Goal: Task Accomplishment & Management: Use online tool/utility

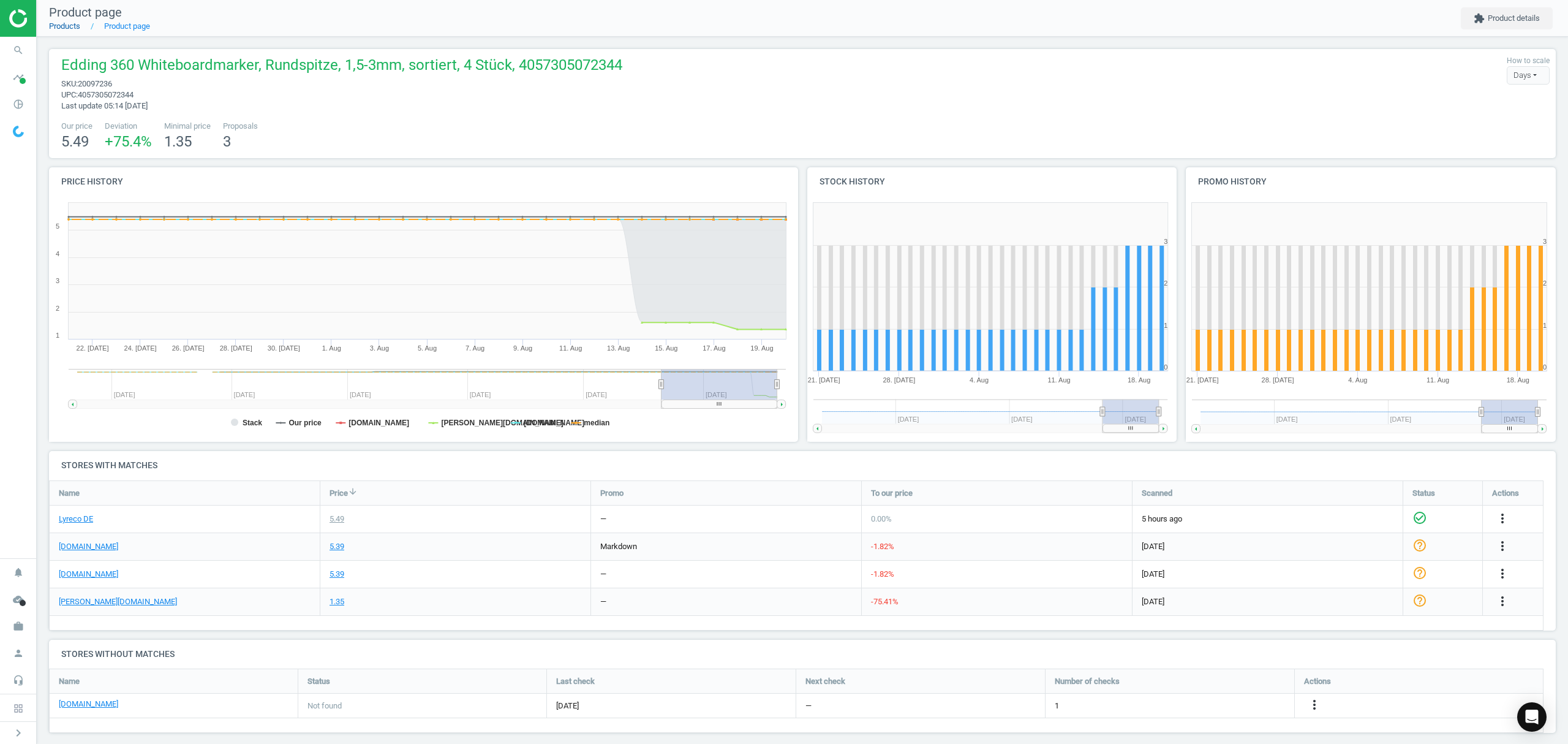
click at [62, 24] on link "Products" at bounding box center [65, 26] width 31 height 9
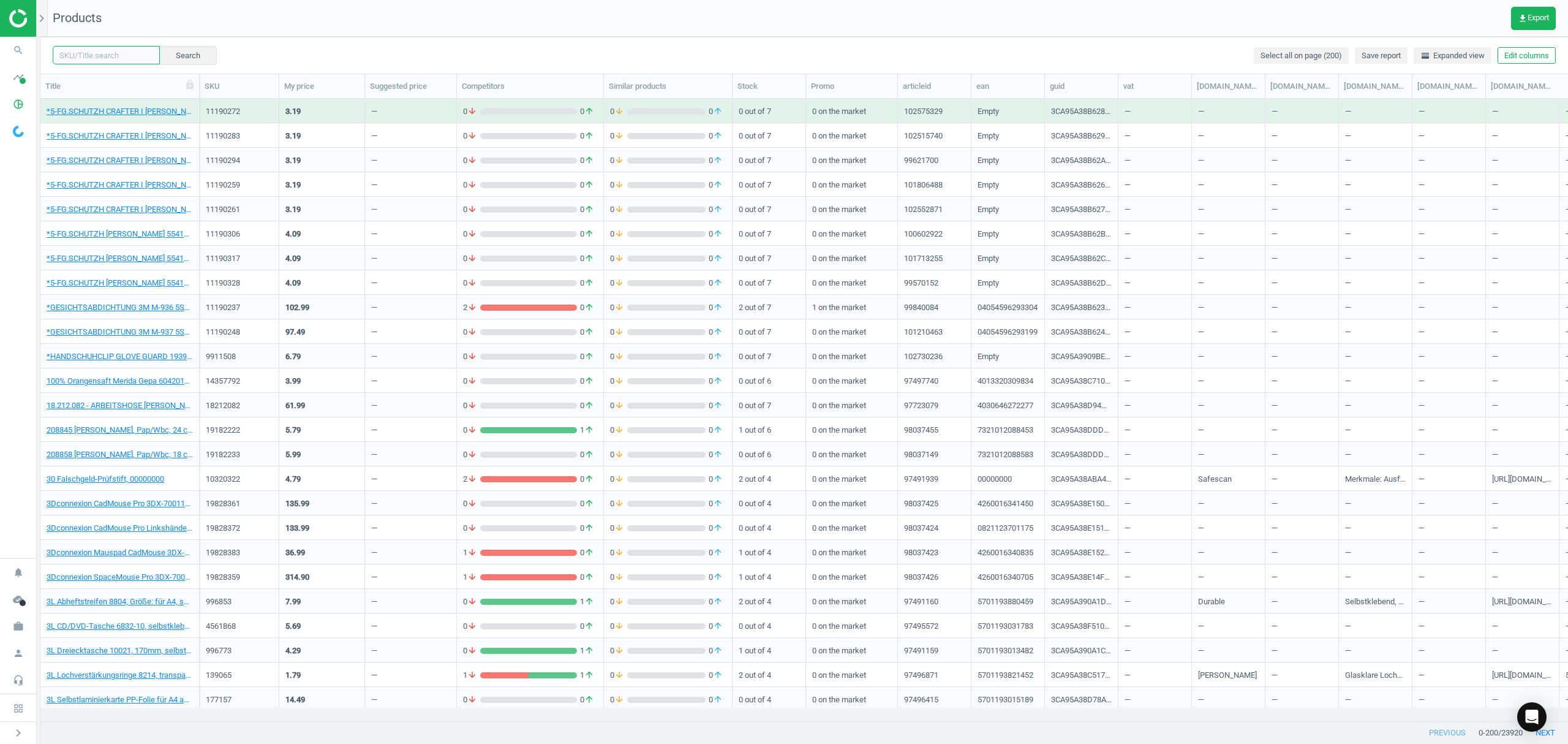
drag, startPoint x: 111, startPoint y: 50, endPoint x: 615, endPoint y: 130, distance: 510.3
click at [111, 50] on input "text" at bounding box center [107, 55] width 107 height 18
paste input "20097269"
type input "20097269"
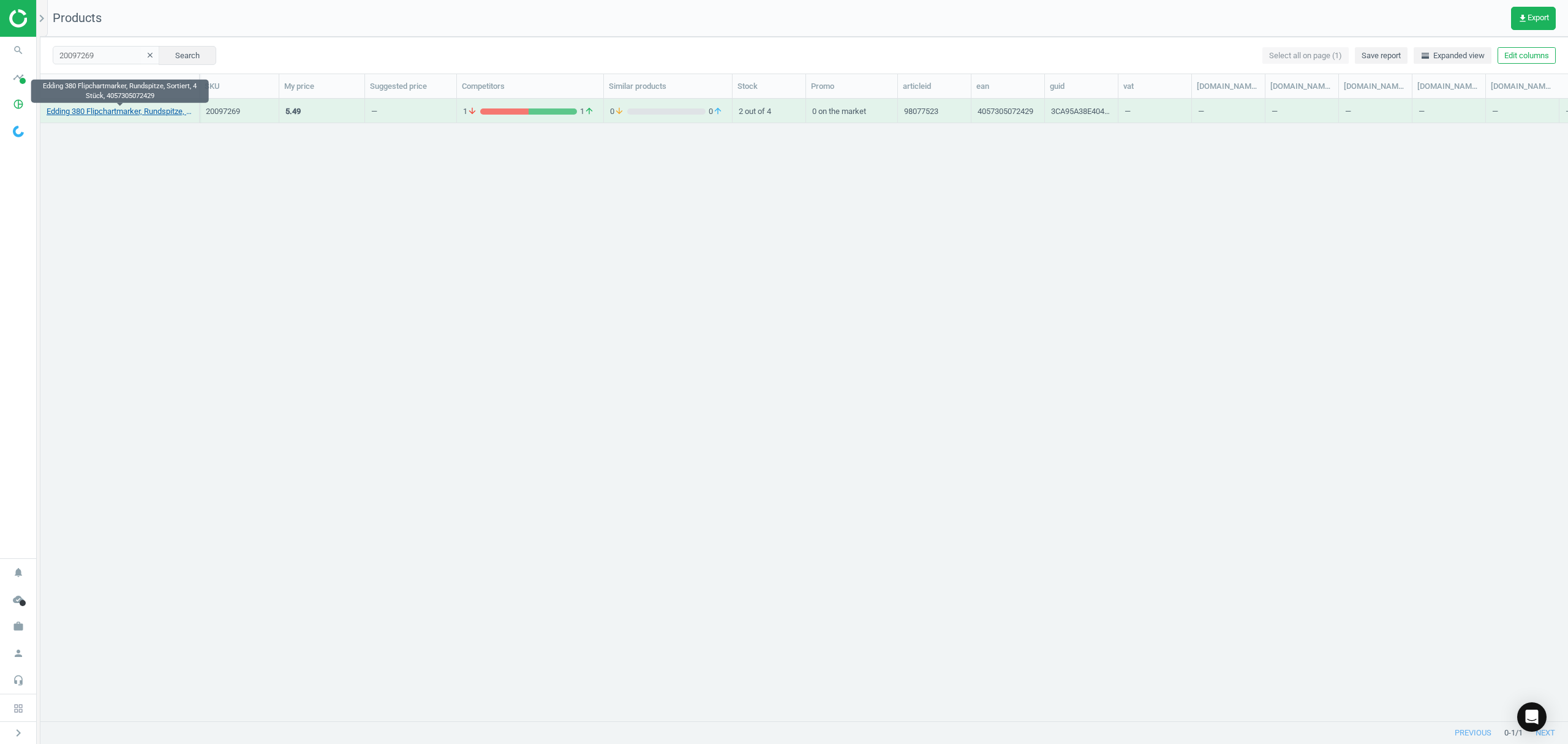
click at [105, 111] on link "Edding 380 Flipchartmarker, Rundspitze, Sortiert, 4 Stück, 4057305072429" at bounding box center [120, 111] width 147 height 11
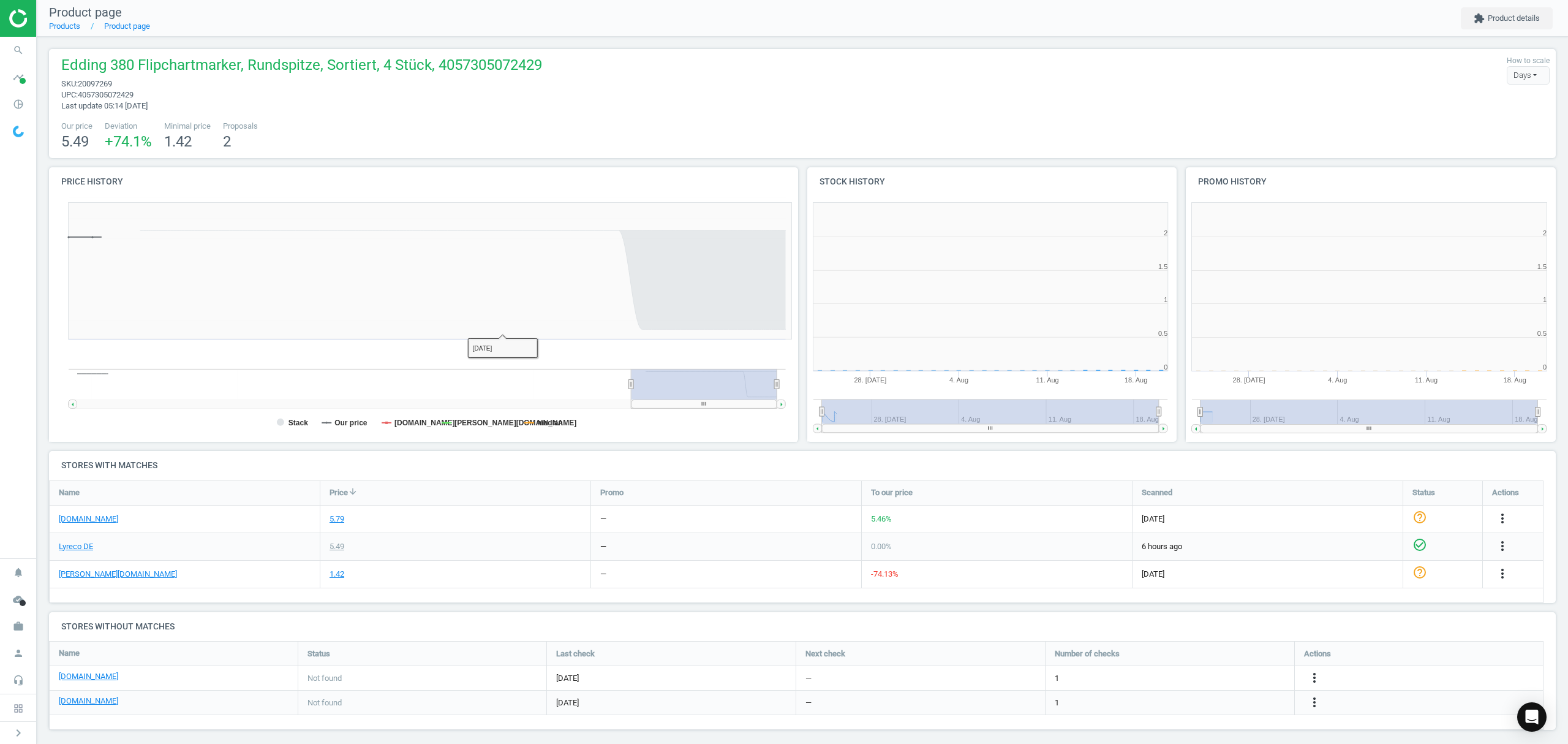
scroll to position [5, 6]
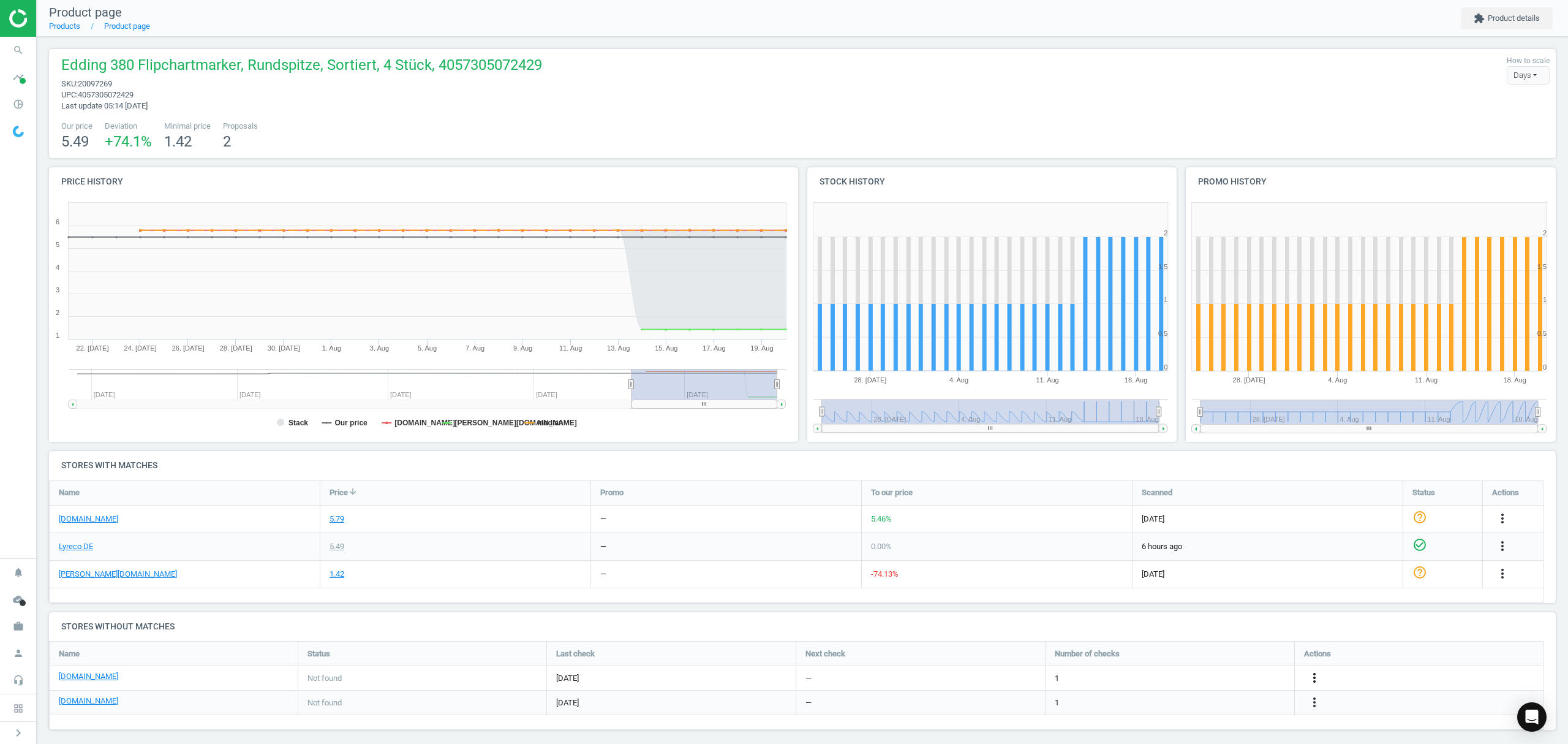
click at [1312, 679] on icon "more_vert" at bounding box center [1314, 678] width 14 height 14
click at [1210, 677] on link "Edit URL/product option" at bounding box center [1219, 679] width 168 height 19
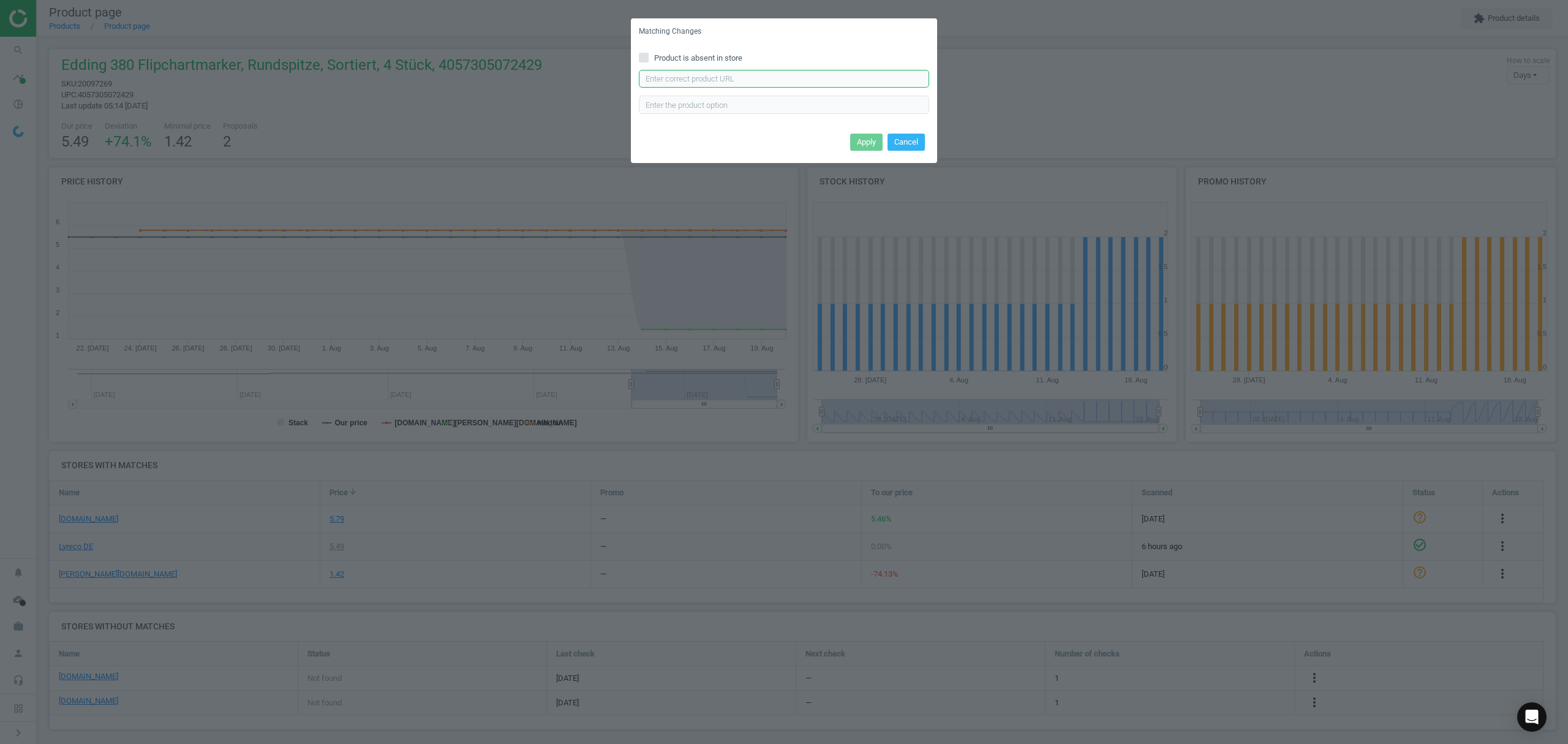
click at [810, 72] on input "text" at bounding box center [784, 79] width 290 height 18
paste input "[URL][DOMAIN_NAME]"
type input "[URL][DOMAIN_NAME]"
click at [866, 143] on button "Apply" at bounding box center [867, 142] width 33 height 17
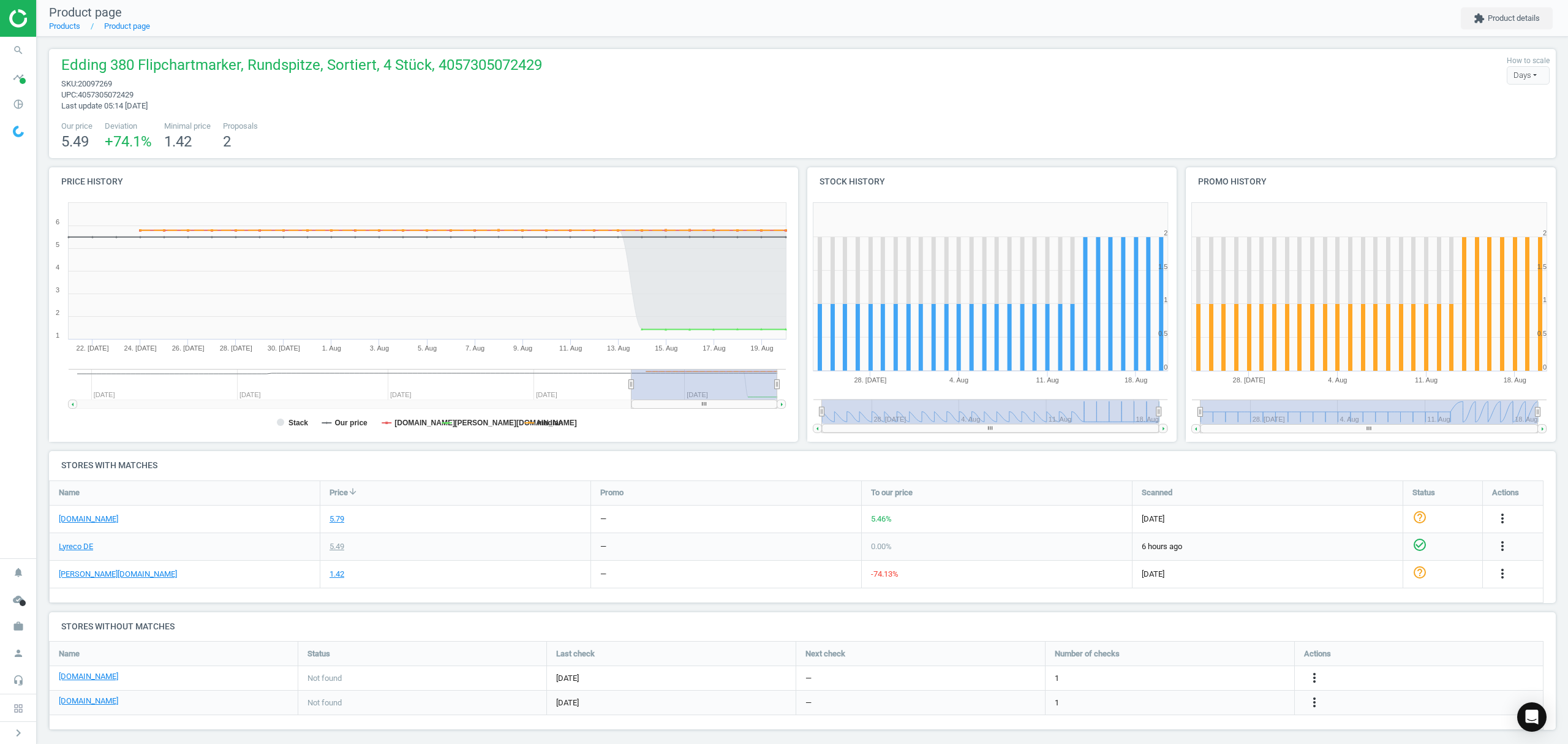
click at [99, 79] on span "20097269" at bounding box center [95, 84] width 34 height 9
copy span "20097269"
click at [1312, 702] on icon "more_vert" at bounding box center [1314, 702] width 14 height 14
click at [1187, 702] on link "Edit URL/product option" at bounding box center [1219, 703] width 168 height 19
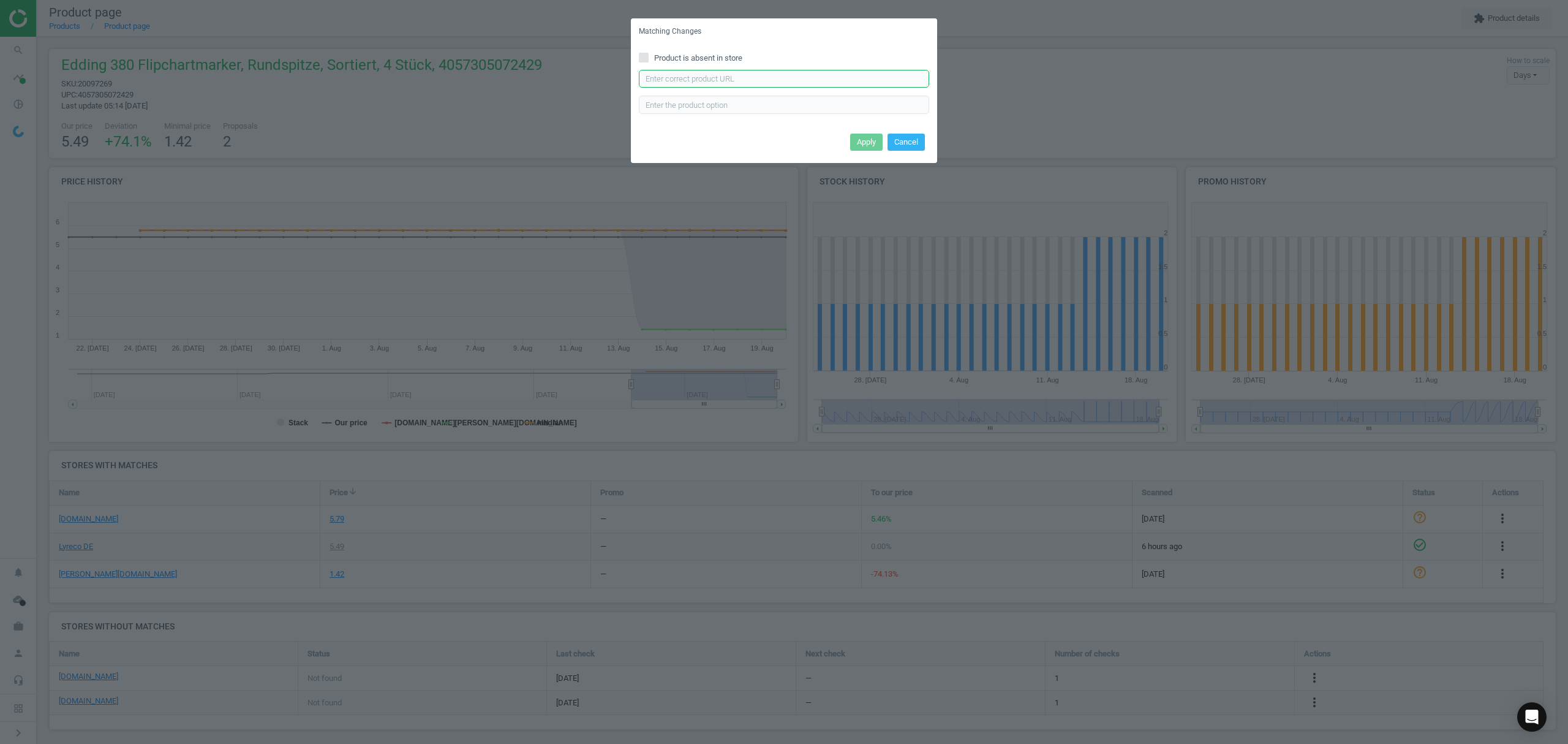
click at [753, 79] on input "text" at bounding box center [784, 79] width 290 height 18
paste input "[URL][DOMAIN_NAME]"
type input "[URL][DOMAIN_NAME]"
click at [871, 133] on button "Apply" at bounding box center [867, 142] width 33 height 17
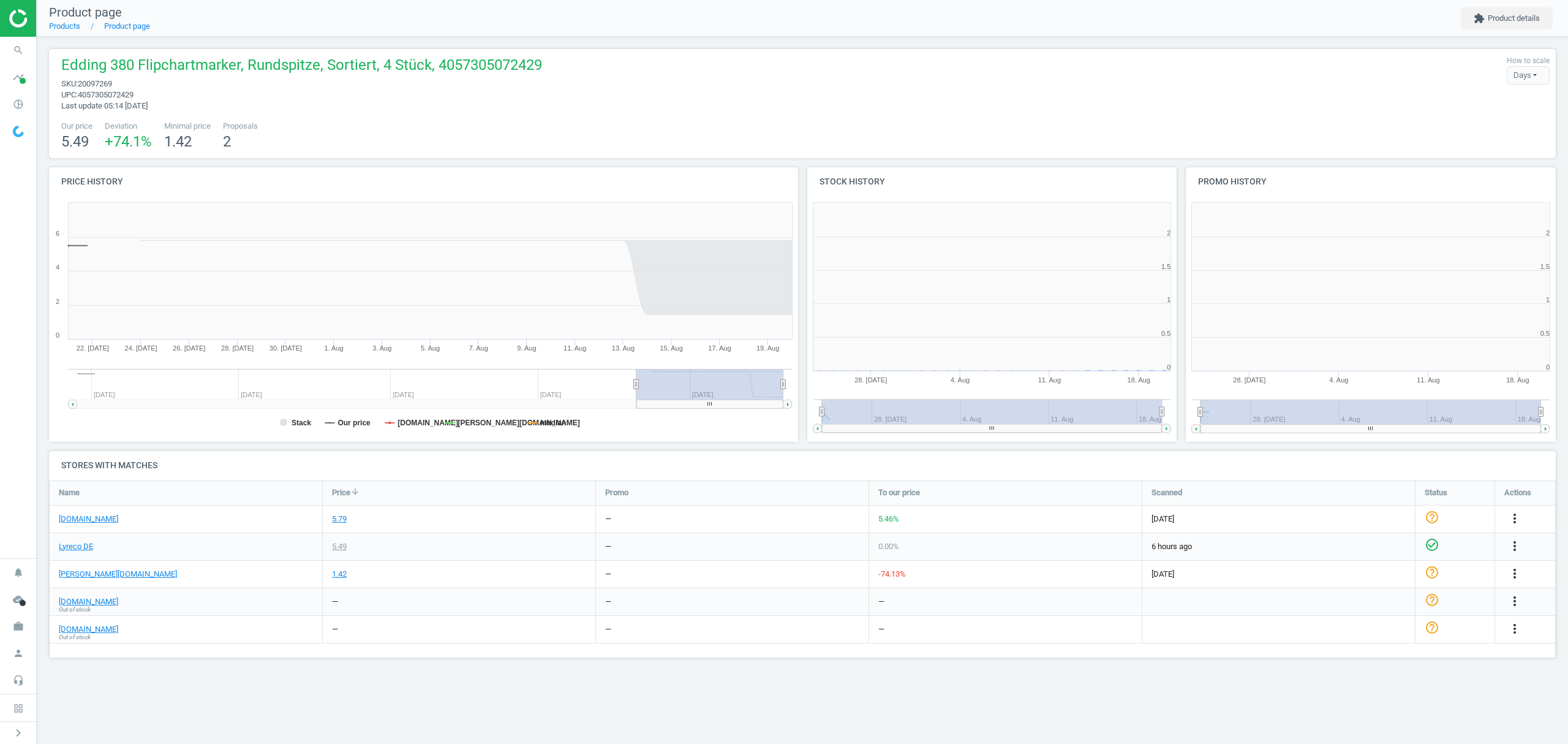
scroll to position [270, 394]
